Goal: Transaction & Acquisition: Purchase product/service

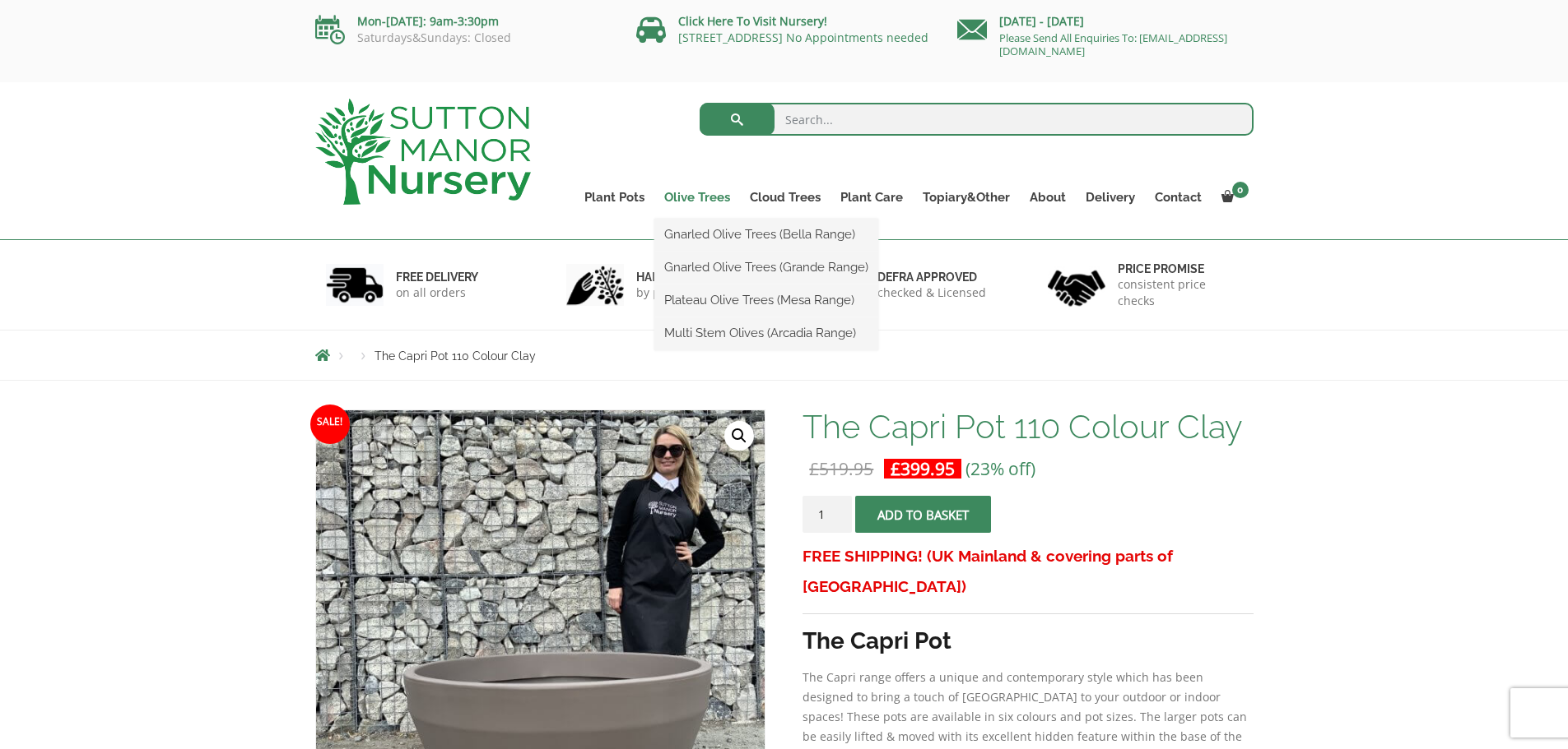
click at [708, 197] on link "Olive Trees" at bounding box center [697, 197] width 86 height 23
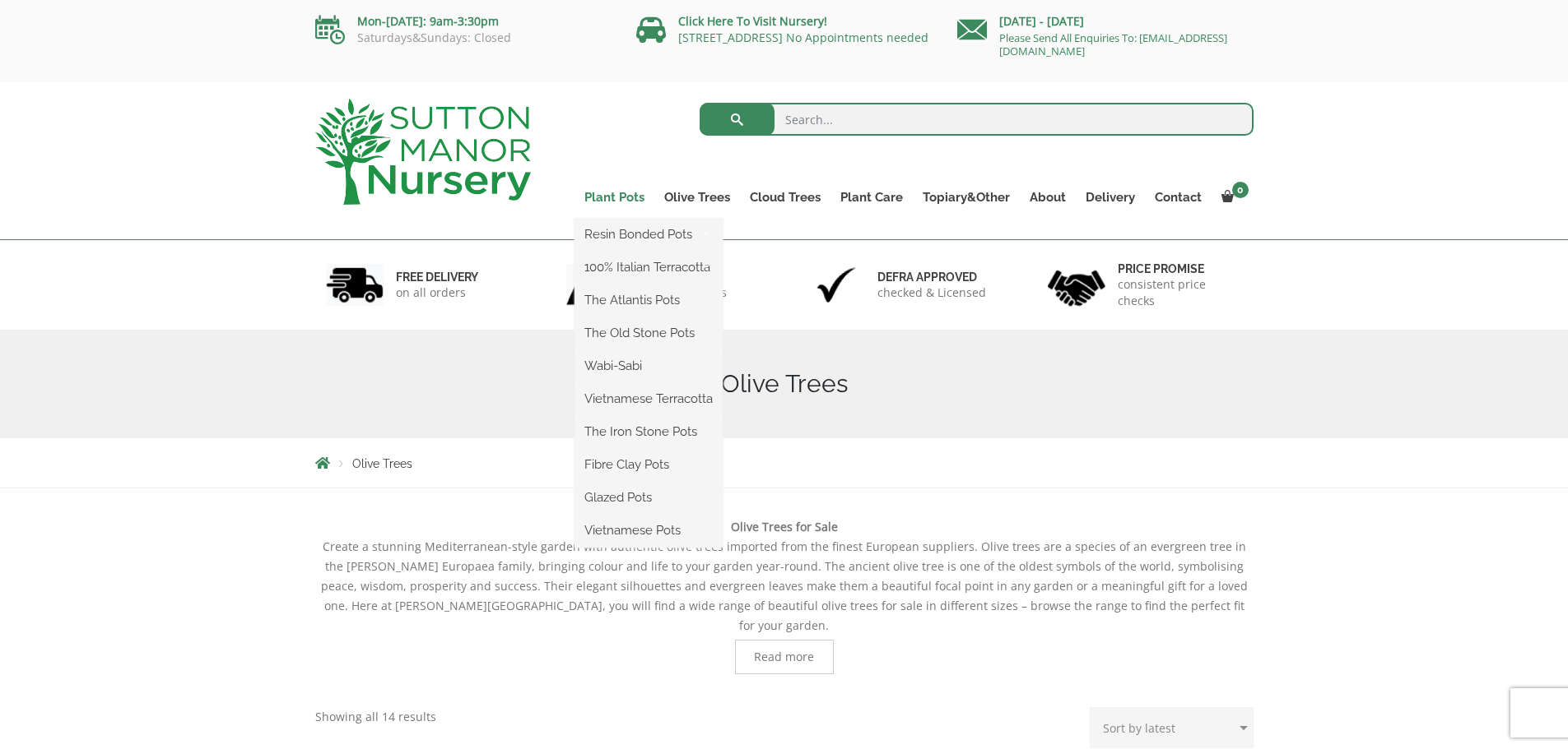
click at [638, 198] on link "Plant Pots" at bounding box center [614, 197] width 80 height 23
click at [633, 465] on link "Fibre Clay Pots" at bounding box center [648, 465] width 148 height 25
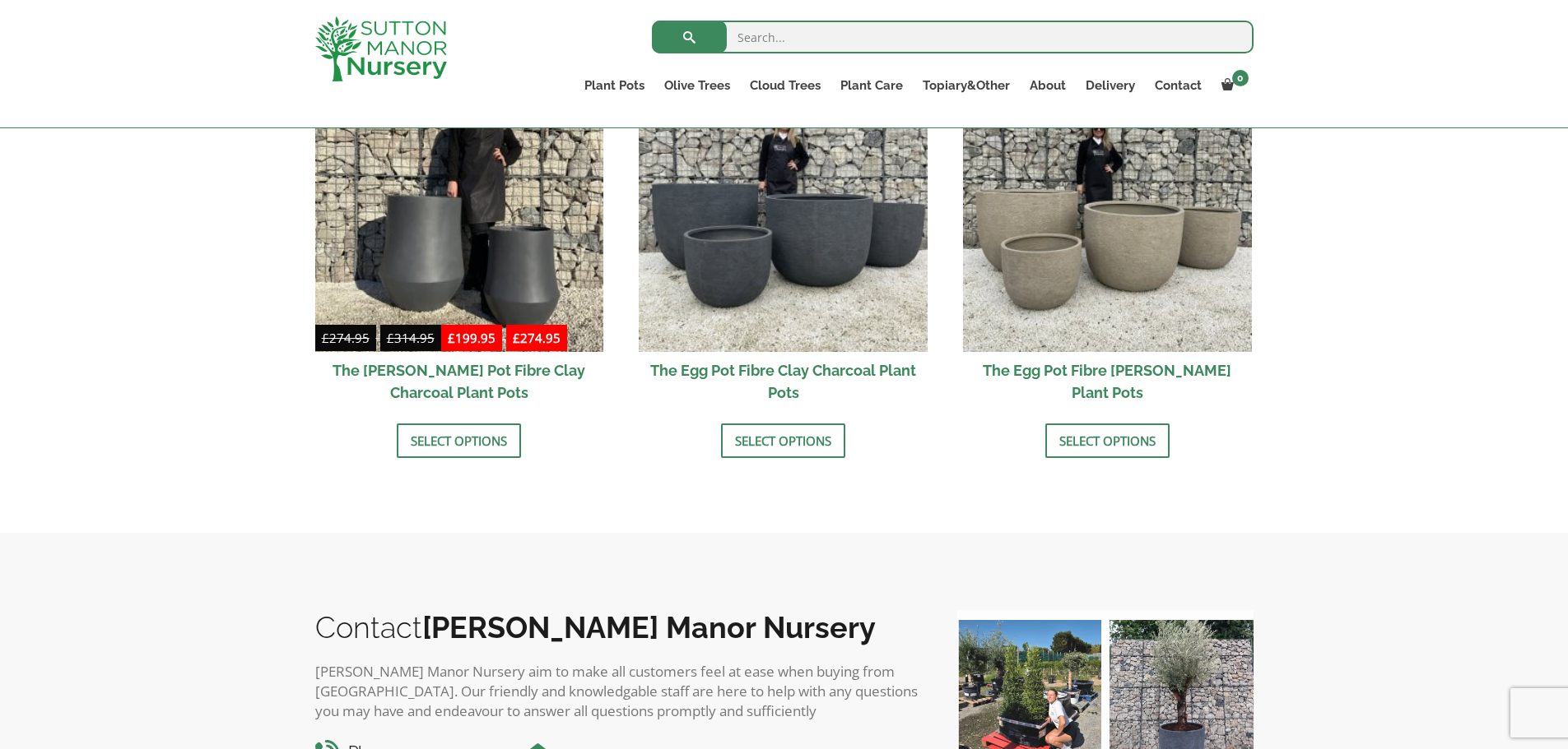
scroll to position [603, 0]
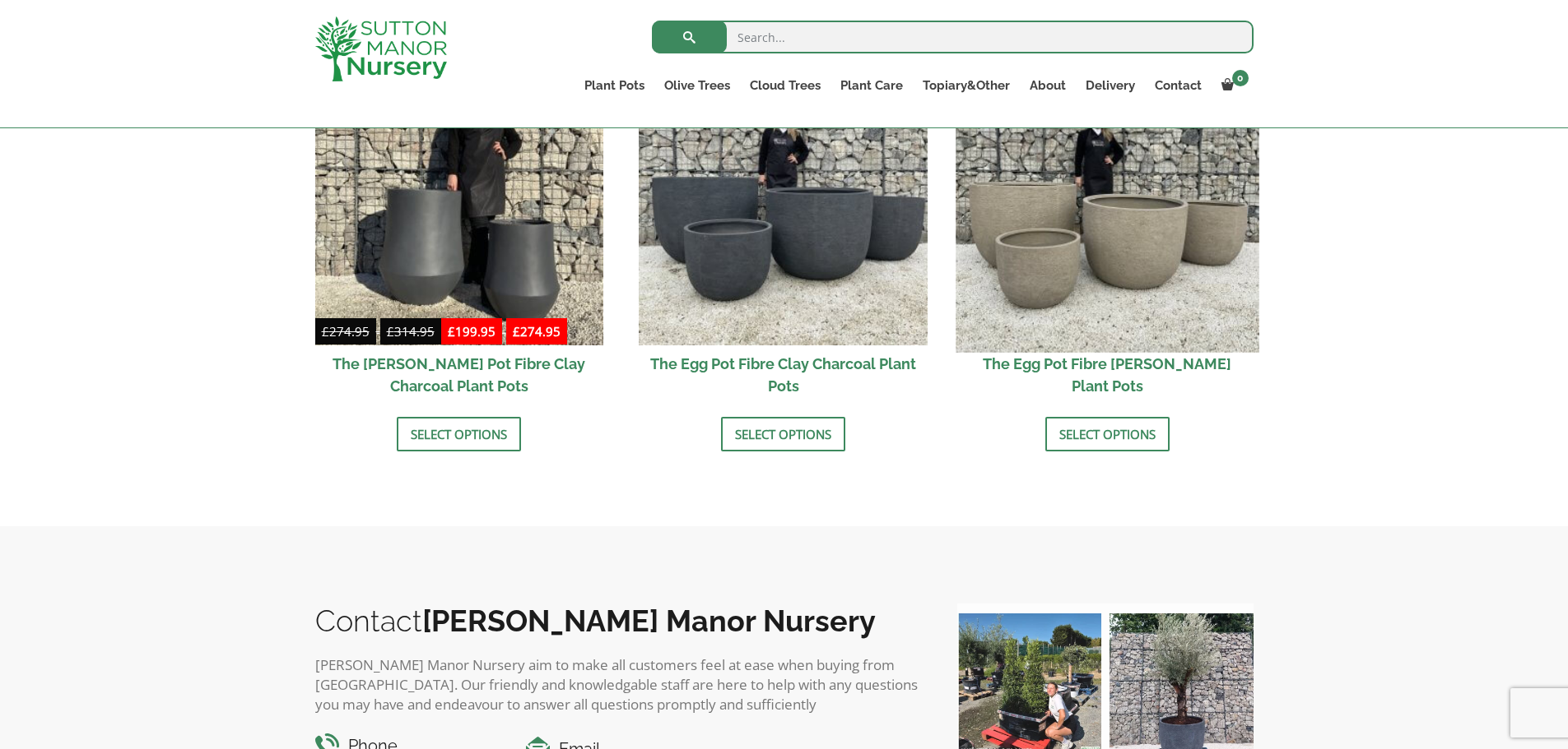
click at [1146, 273] on img at bounding box center [1107, 201] width 303 height 302
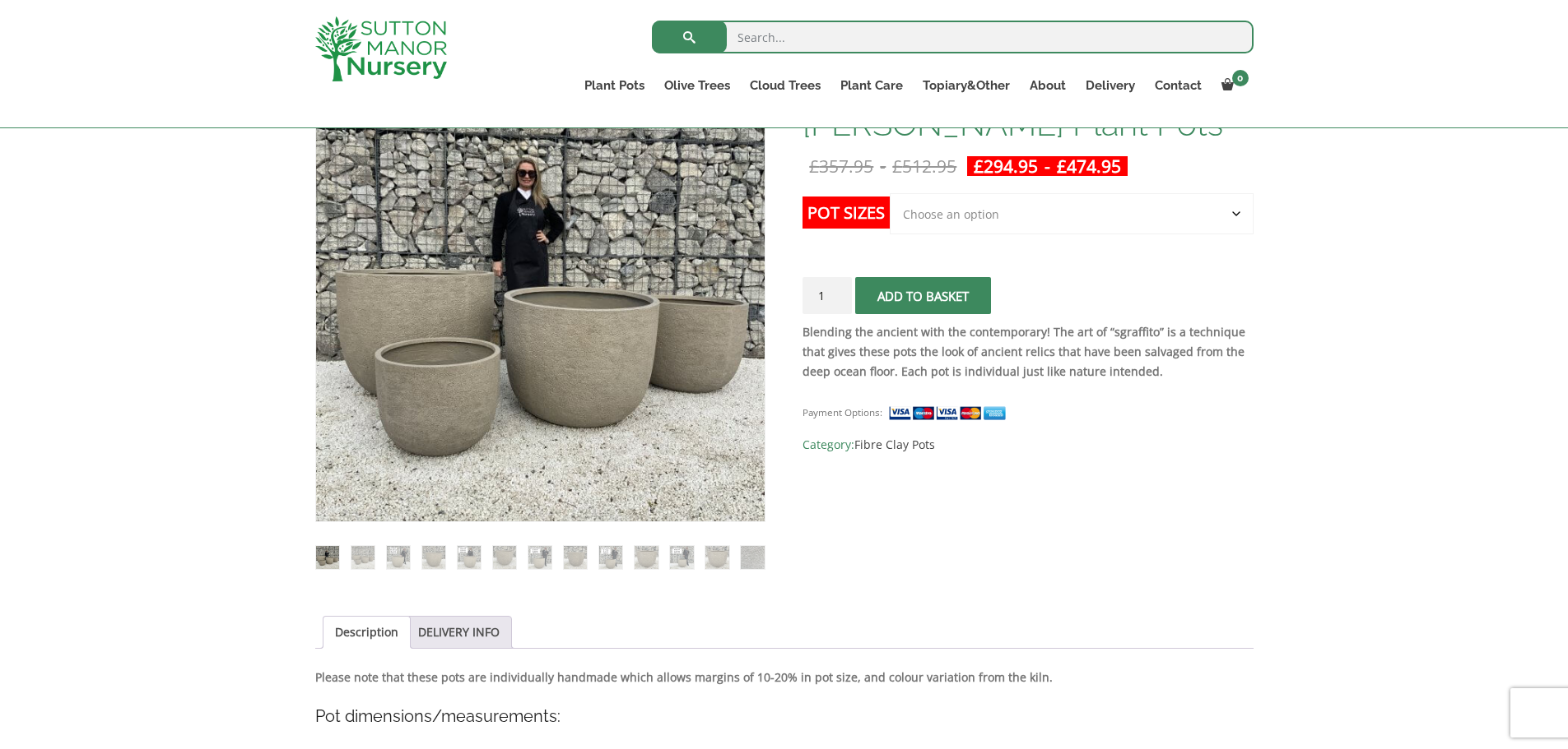
scroll to position [302, 0]
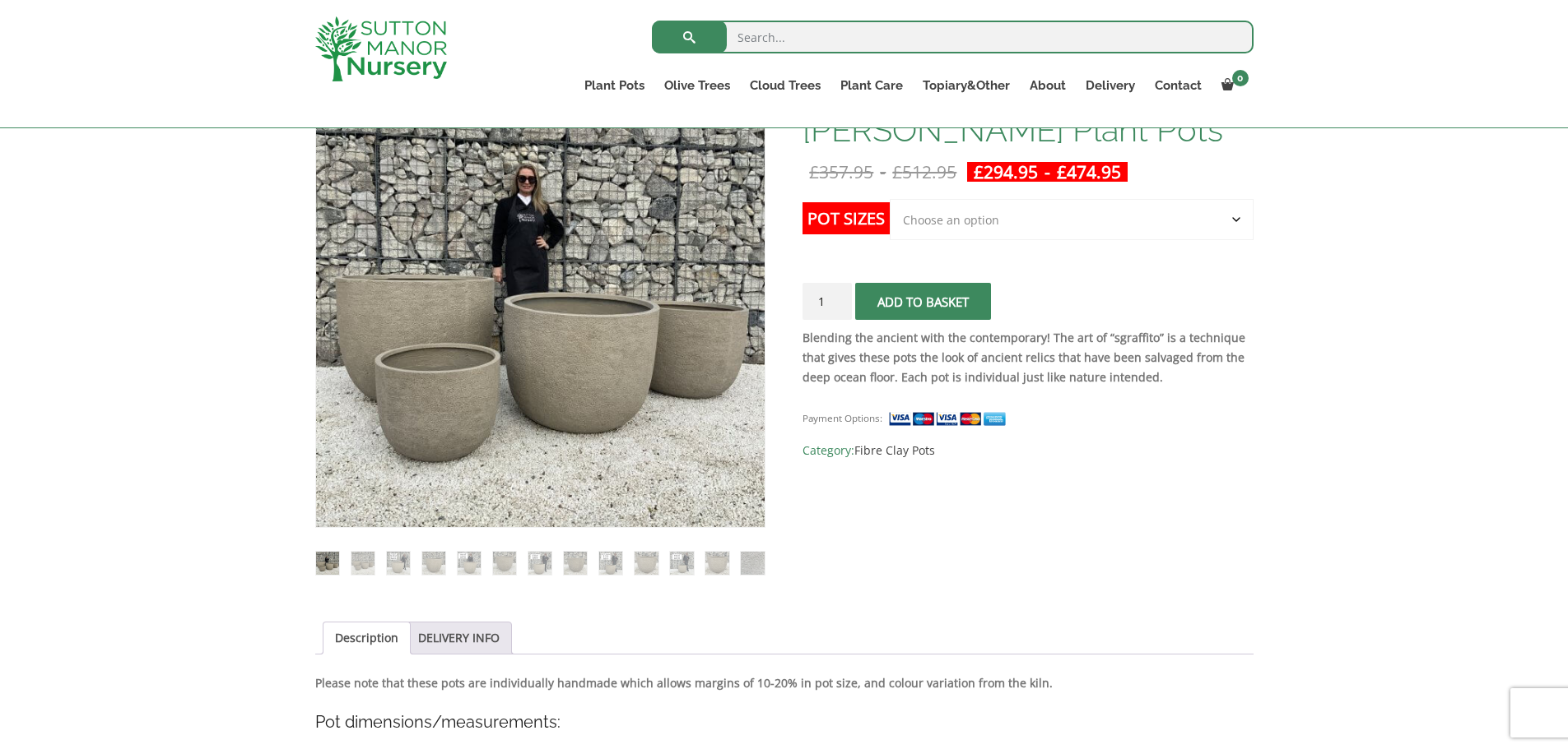
click at [1234, 219] on select "Choose an option Click here to buy the 5th To Largest Pot In The Picture Click …" at bounding box center [1072, 219] width 363 height 42
click at [890, 199] on select "Choose an option Click here to buy the 5th To Largest Pot In The Picture Click …" at bounding box center [1072, 219] width 363 height 42
select select "Click here to buy the 5th To Largest Pot In The Picture"
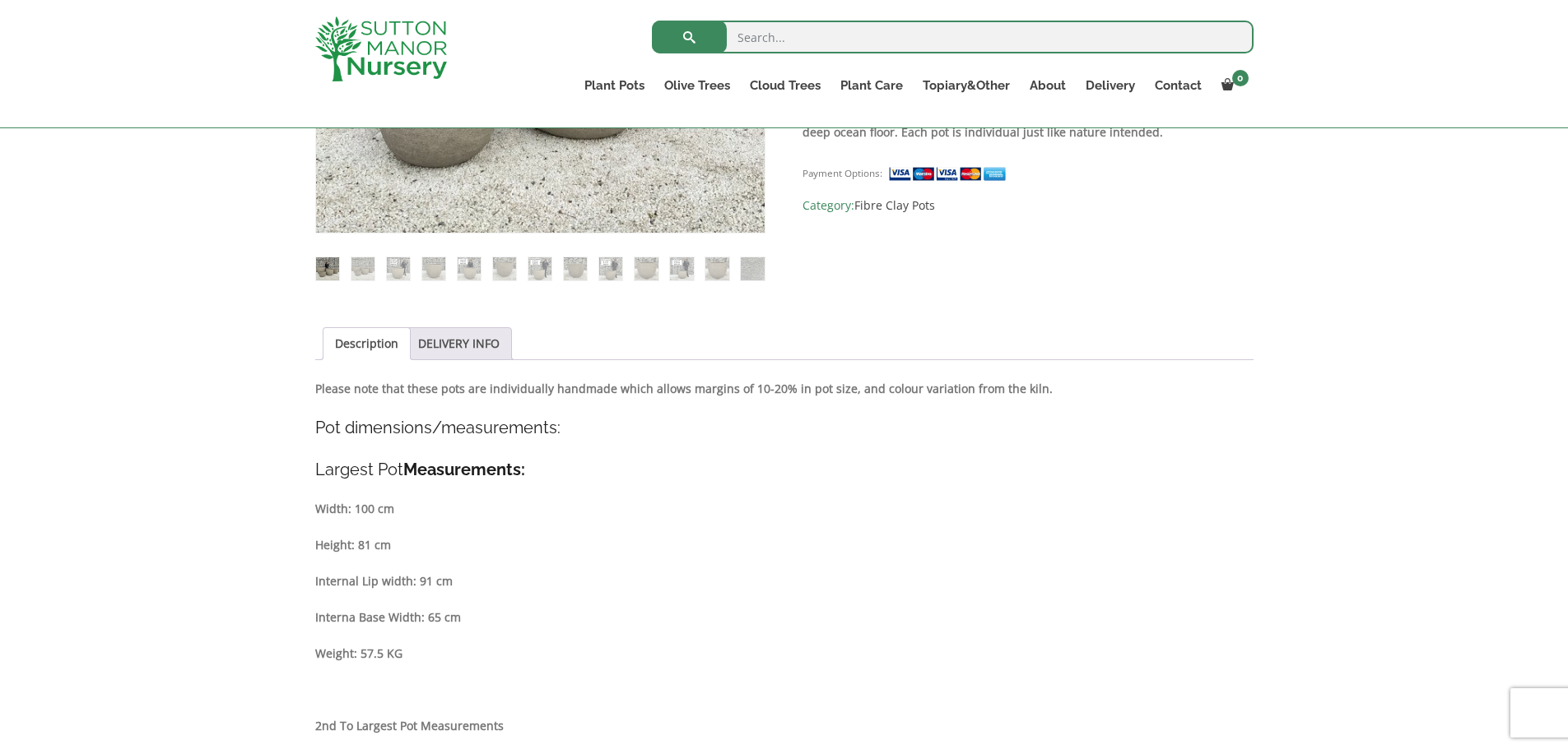
scroll to position [603, 0]
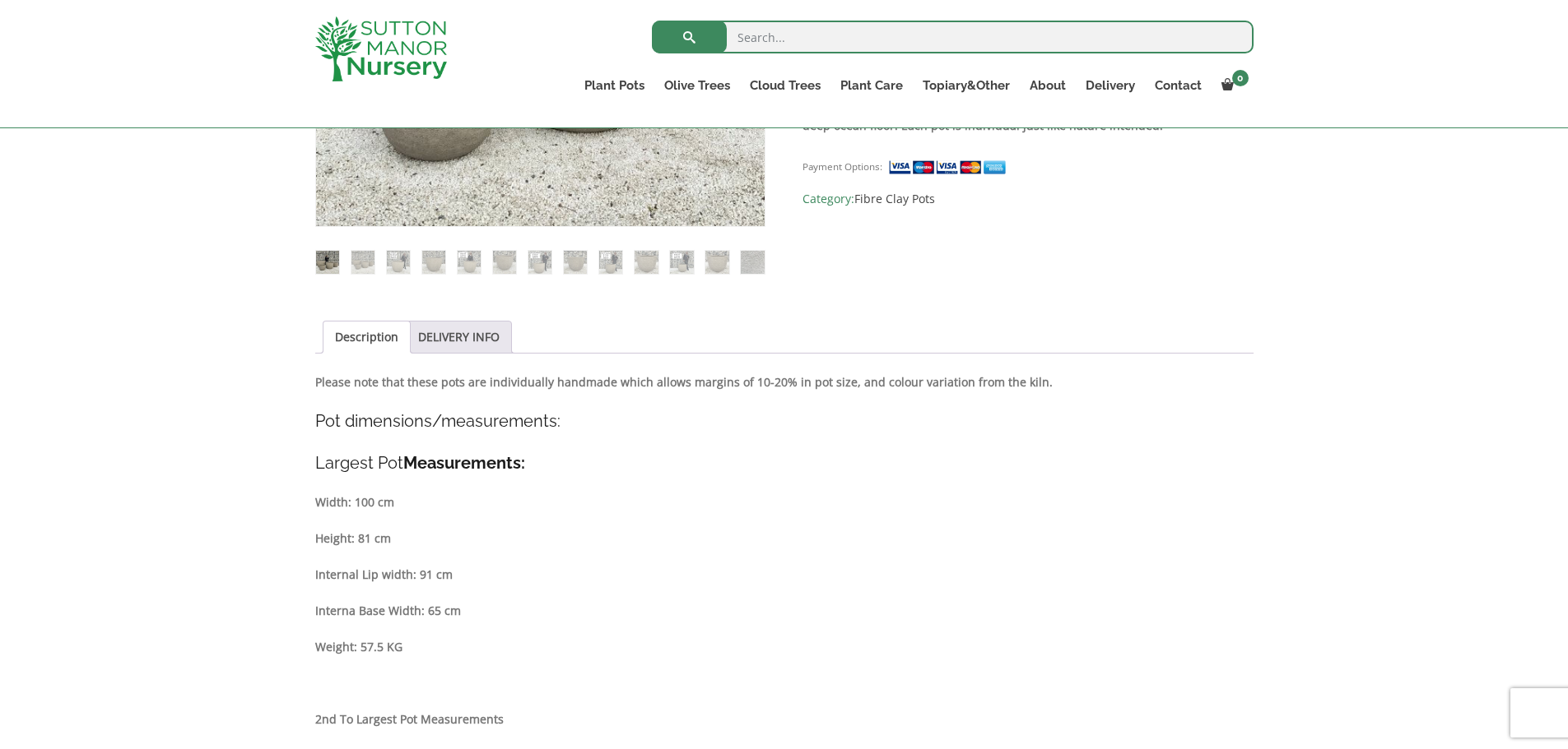
click at [455, 349] on link "DELIVERY INFO" at bounding box center [459, 337] width 81 height 31
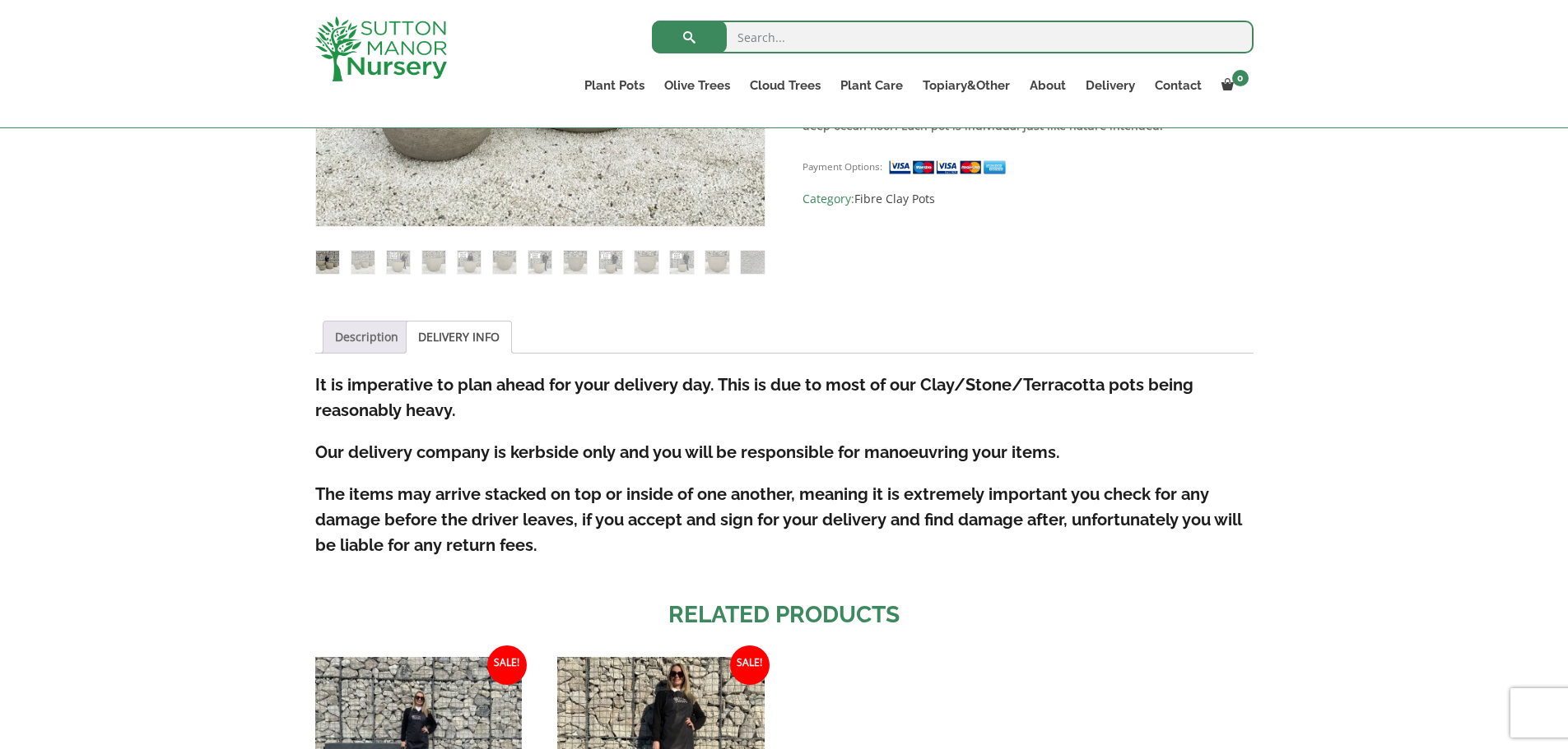
click at [367, 343] on link "Description" at bounding box center [367, 337] width 64 height 31
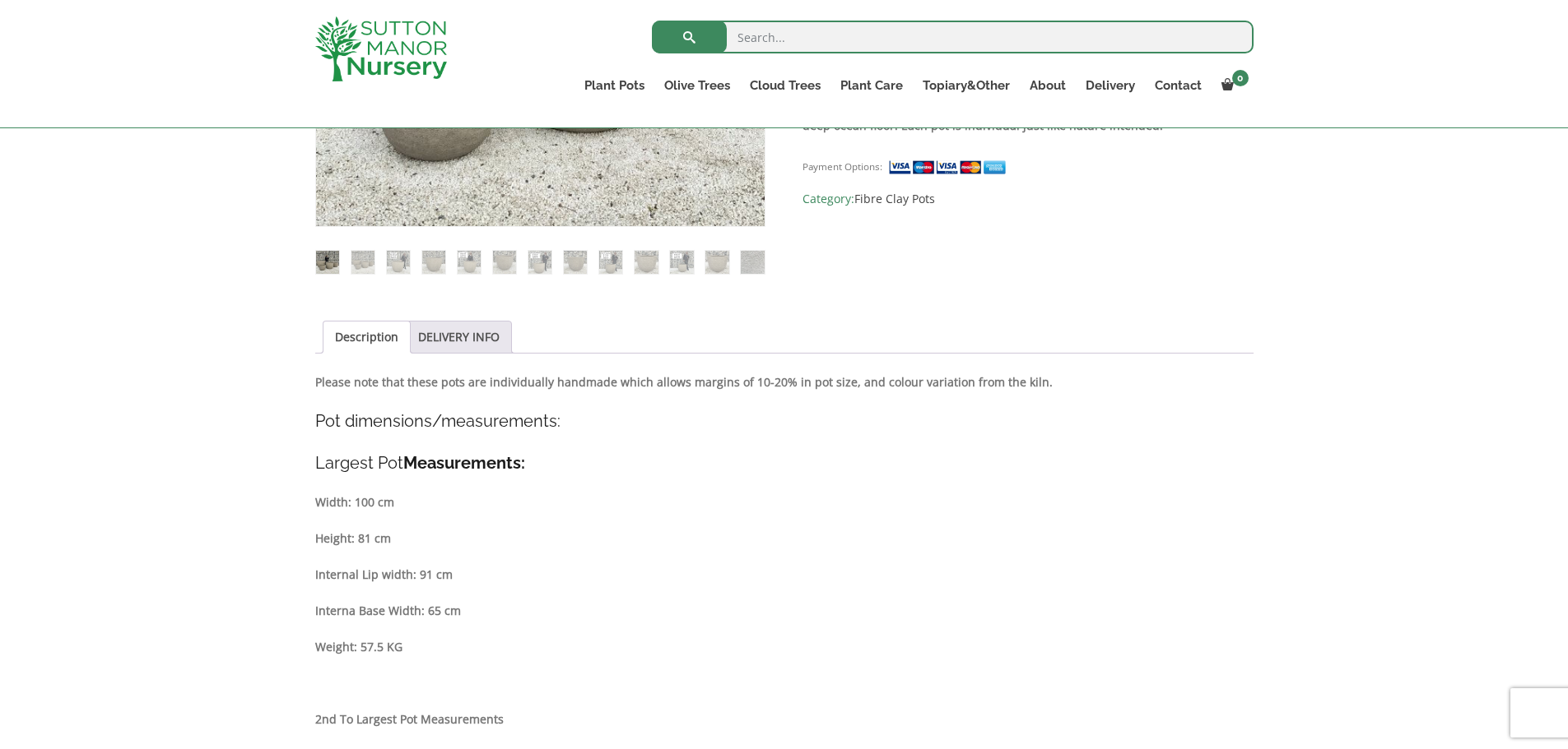
scroll to position [302, 0]
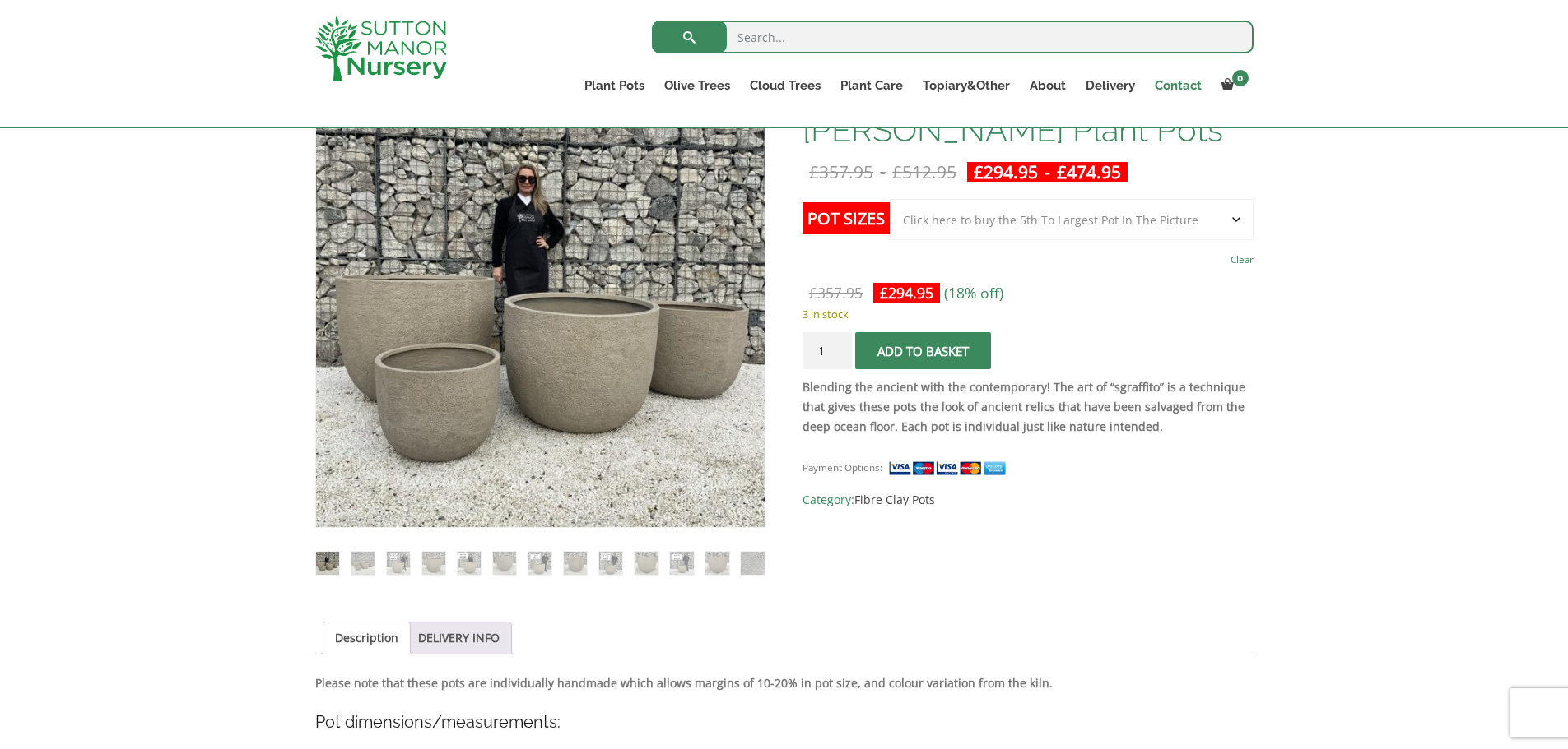
click at [1182, 82] on link "Contact" at bounding box center [1178, 86] width 66 height 23
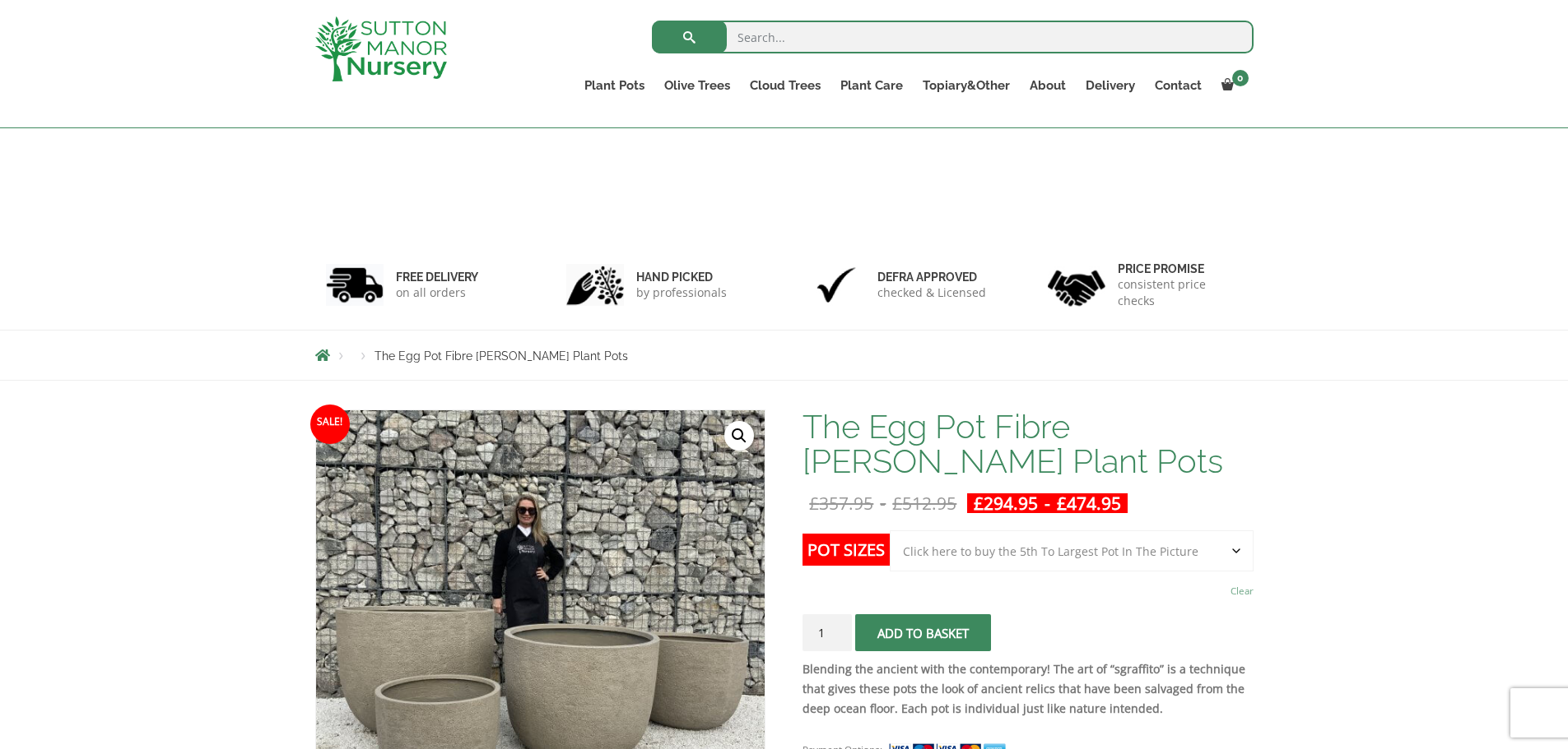
select select "Click here to buy the 5th To Largest Pot In The Picture"
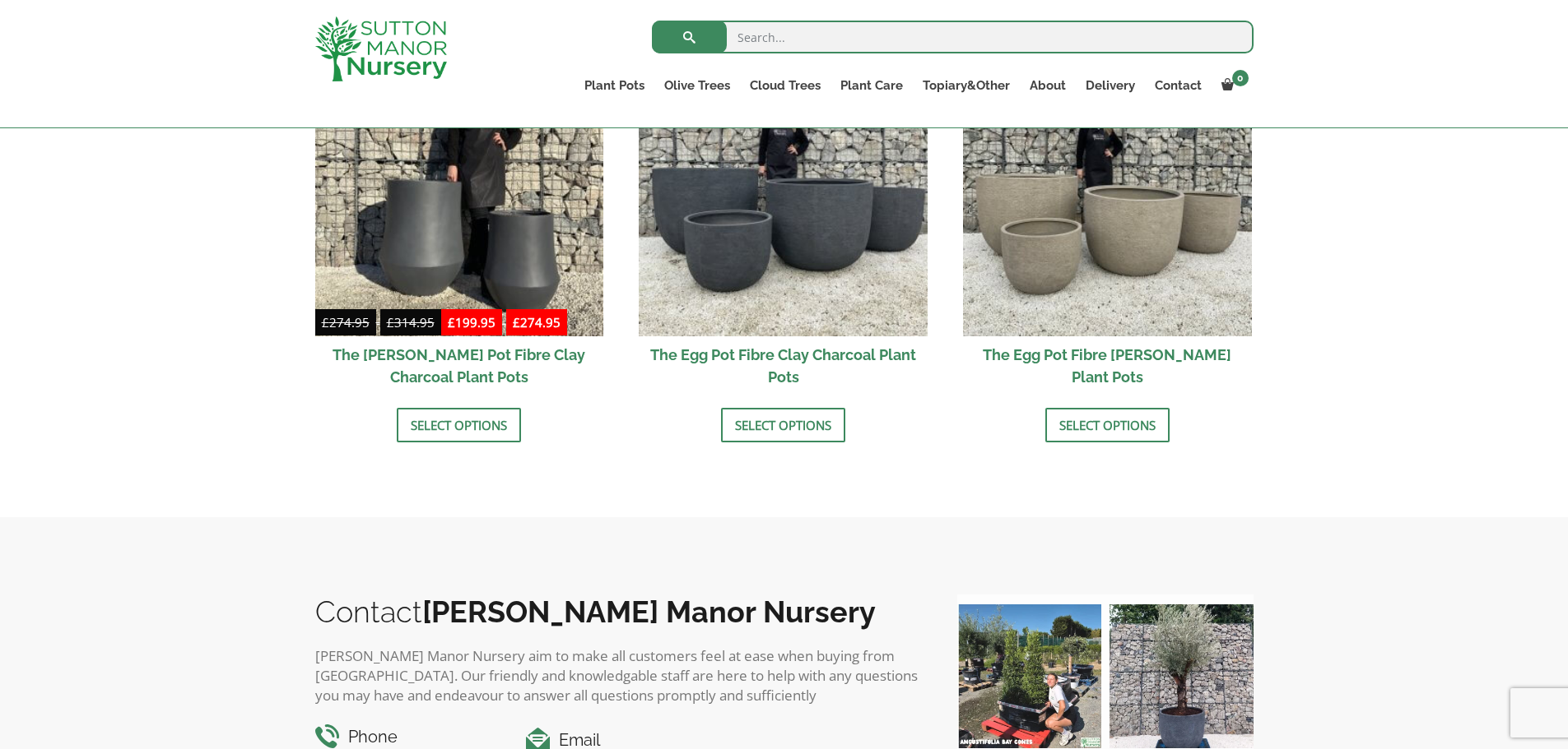
scroll to position [603, 0]
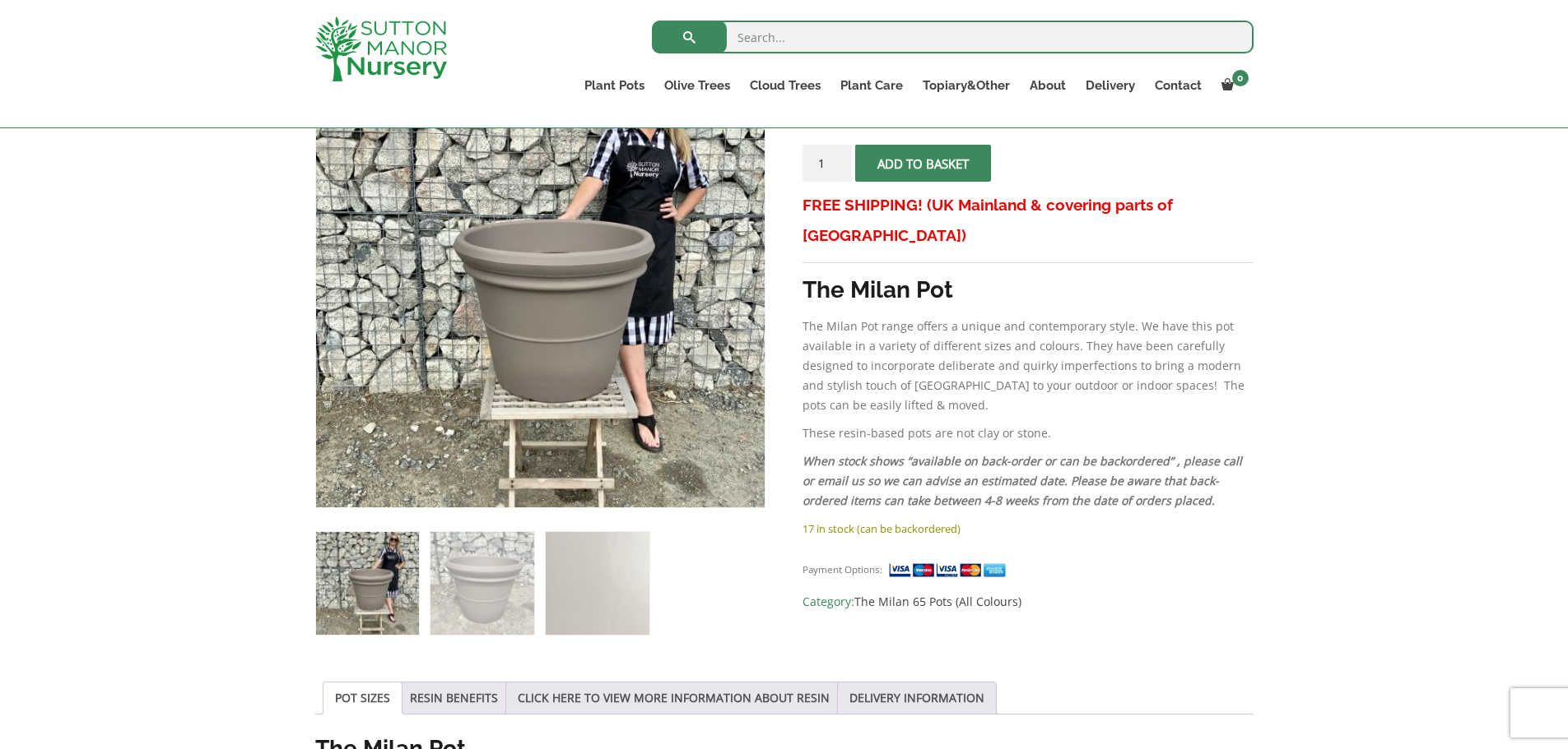
scroll to position [209, 0]
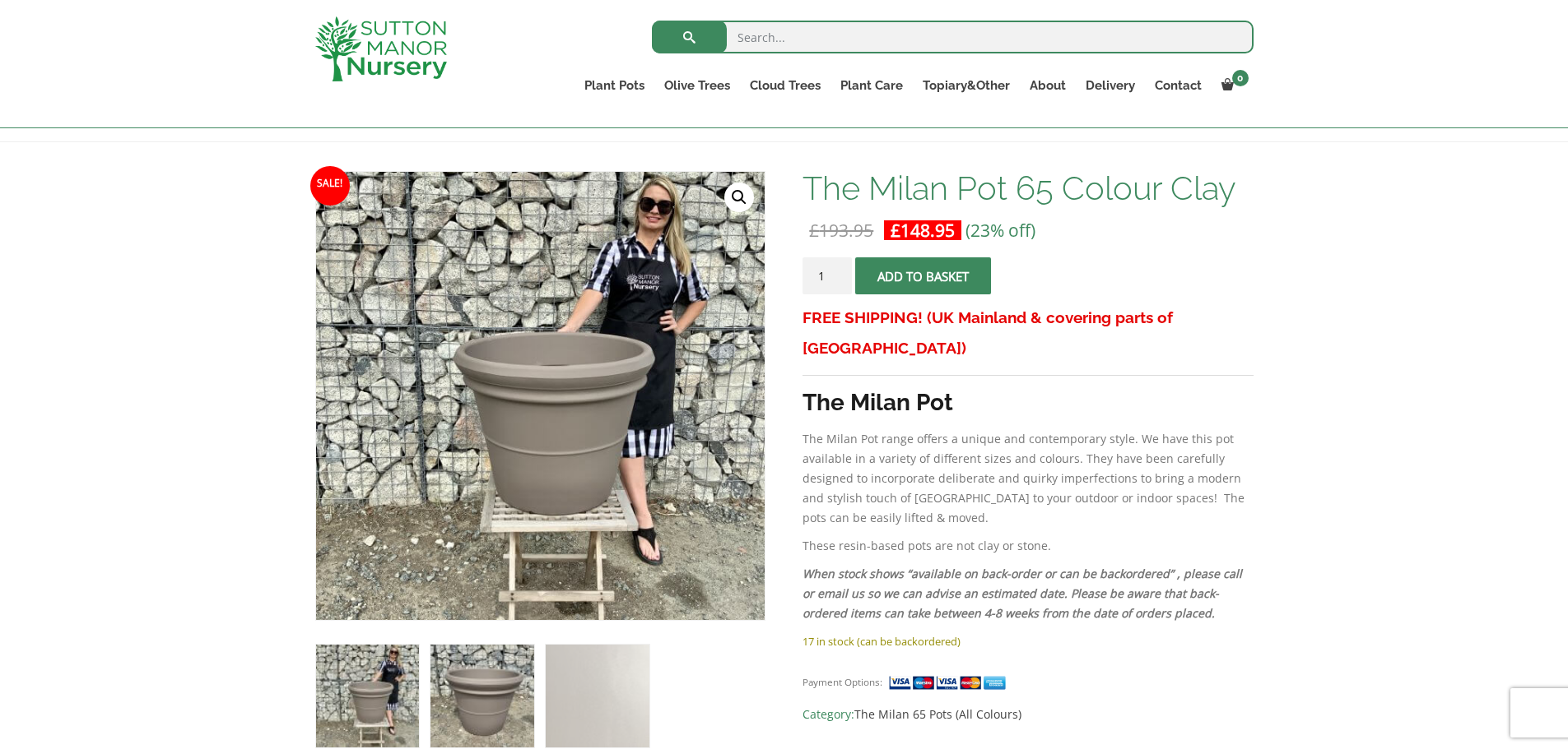
click at [462, 698] on img at bounding box center [481, 696] width 103 height 103
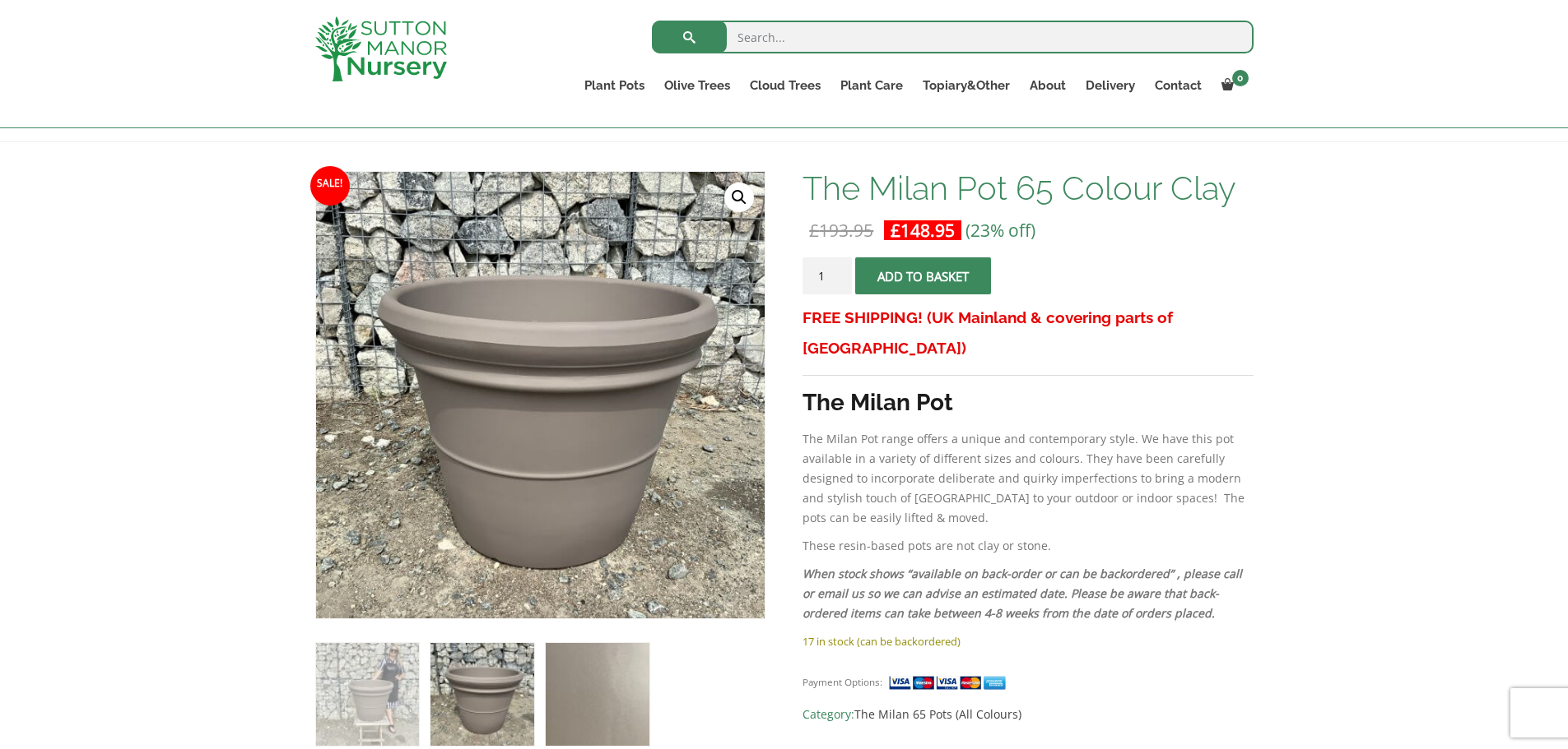
click at [592, 693] on img at bounding box center [597, 694] width 103 height 103
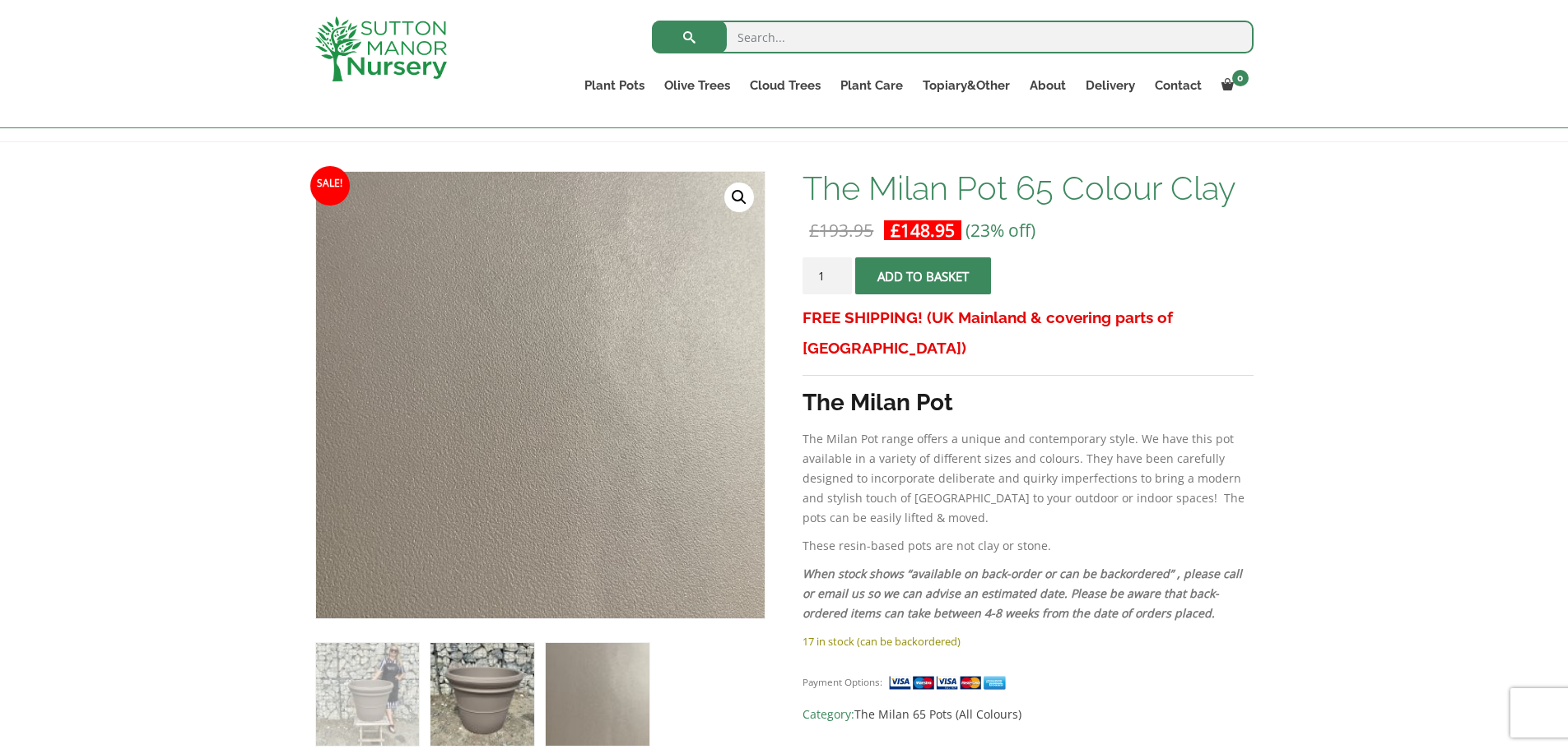
click at [501, 699] on img at bounding box center [481, 694] width 103 height 103
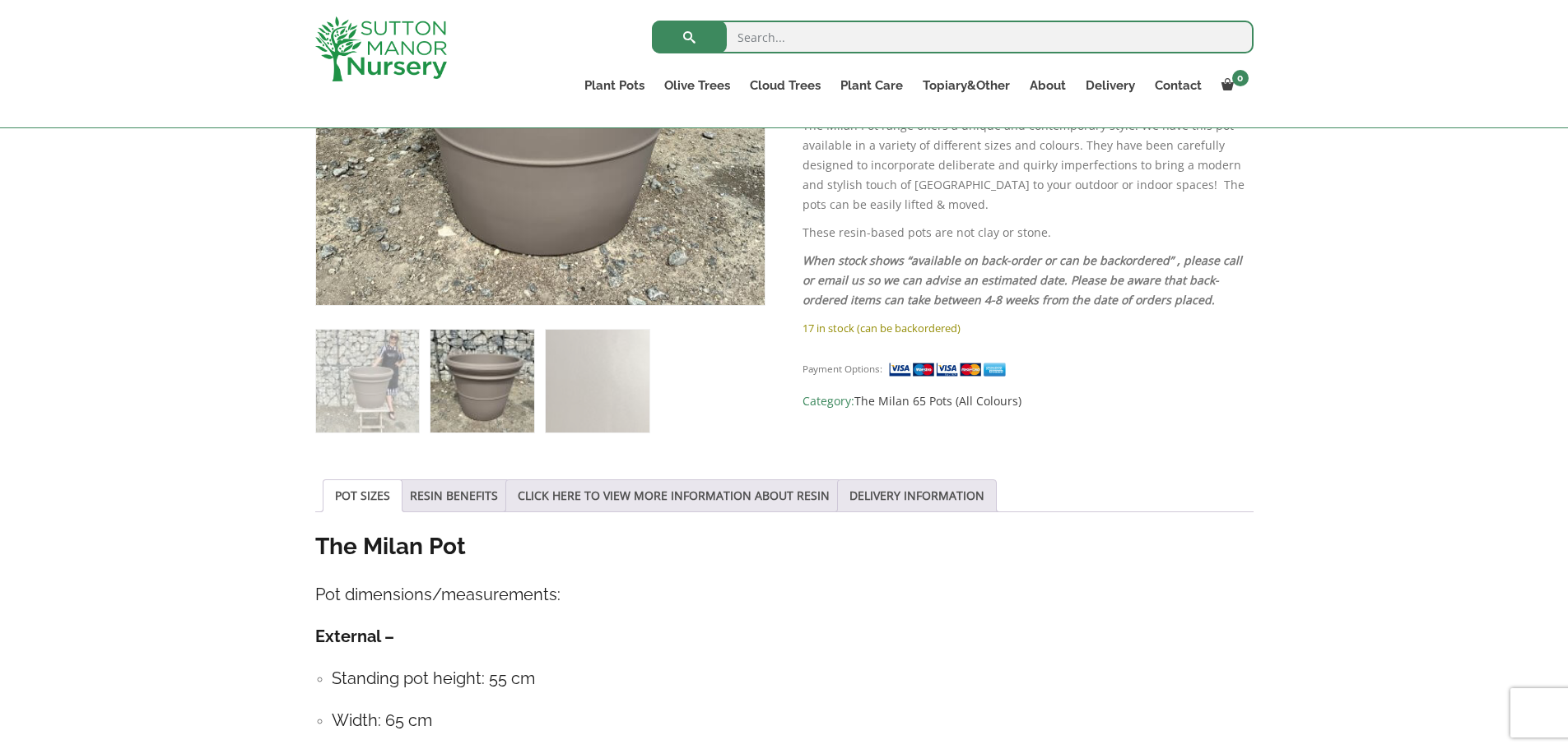
scroll to position [812, 0]
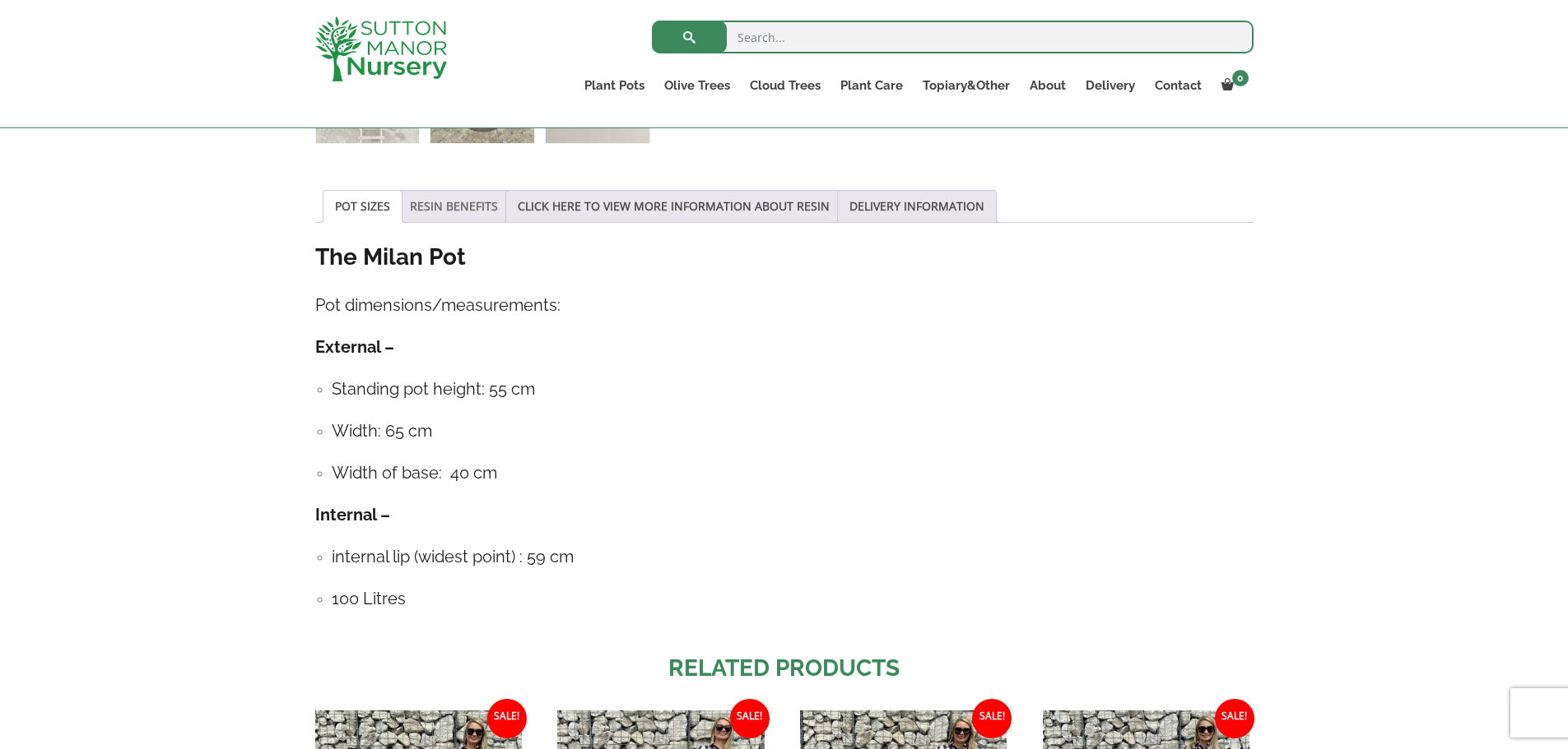
click at [436, 208] on link "RESIN BENEFITS" at bounding box center [454, 206] width 88 height 31
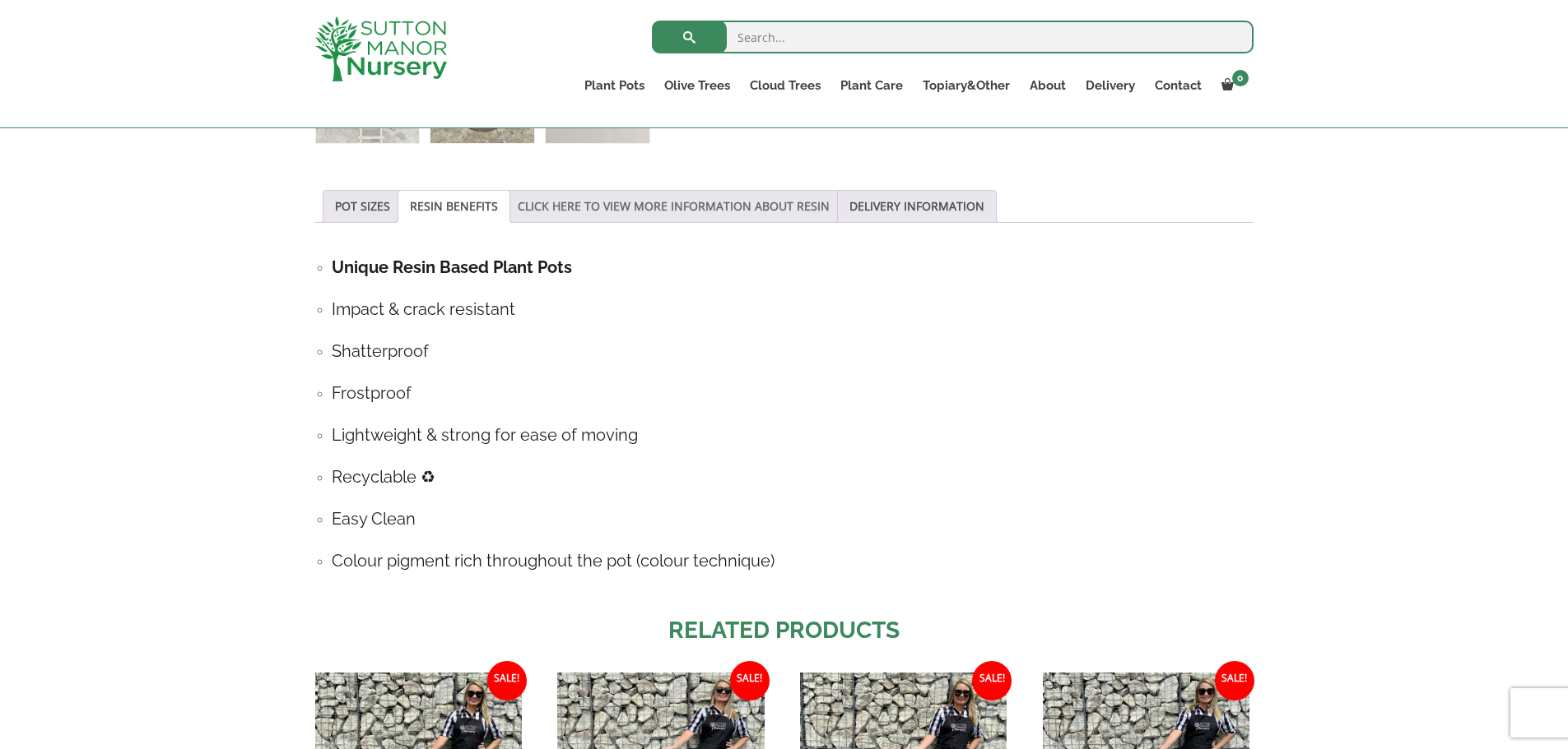
click at [699, 206] on link "CLICK HERE TO VIEW MORE INFORMATION ABOUT RESIN" at bounding box center [673, 206] width 312 height 31
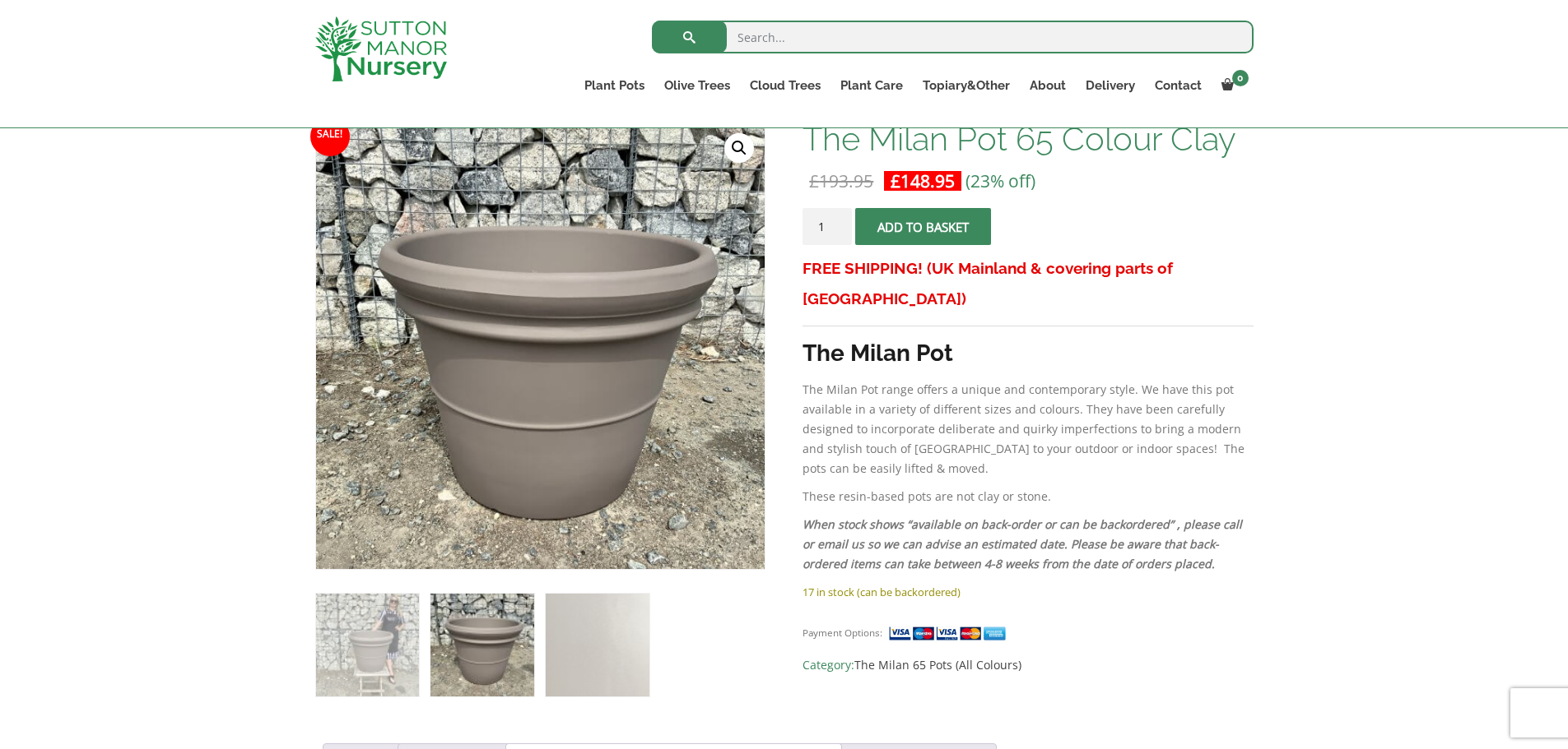
scroll to position [252, 0]
